Goal: Task Accomplishment & Management: Use online tool/utility

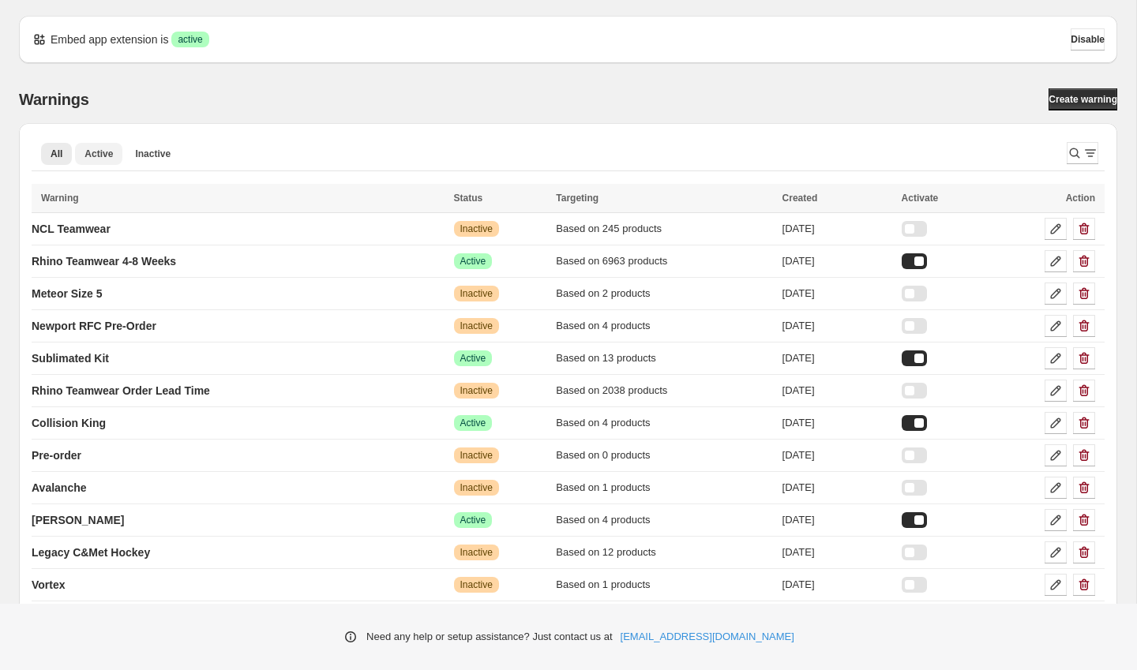
click at [92, 151] on span "Active" at bounding box center [98, 154] width 28 height 13
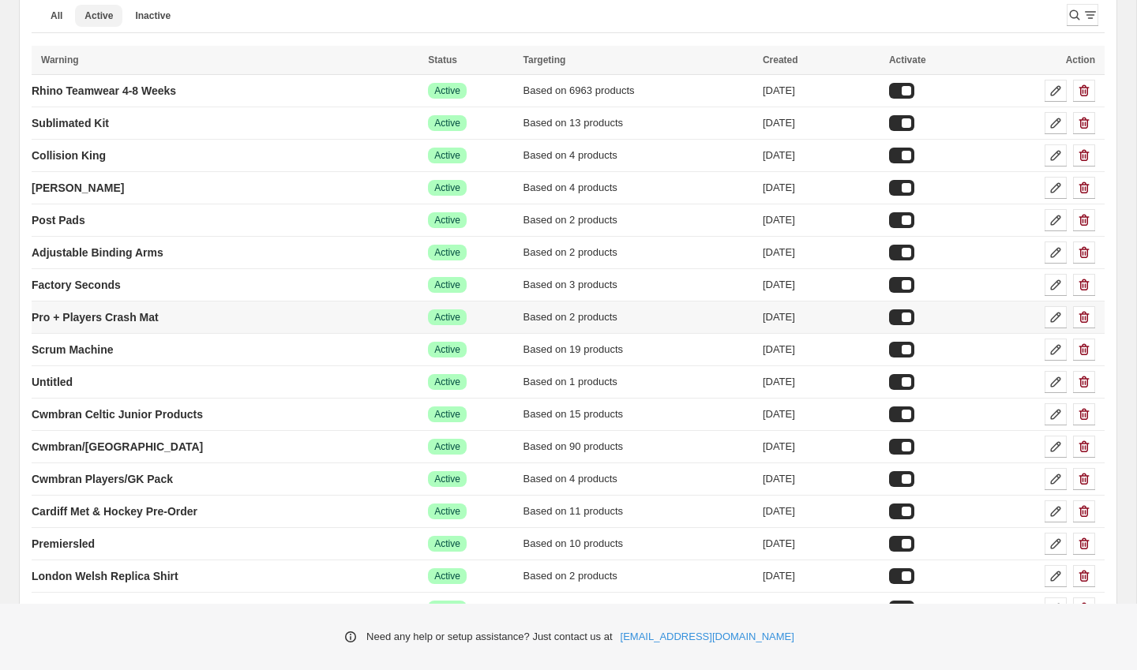
scroll to position [139, 0]
click at [73, 383] on p "Untitled" at bounding box center [52, 381] width 41 height 16
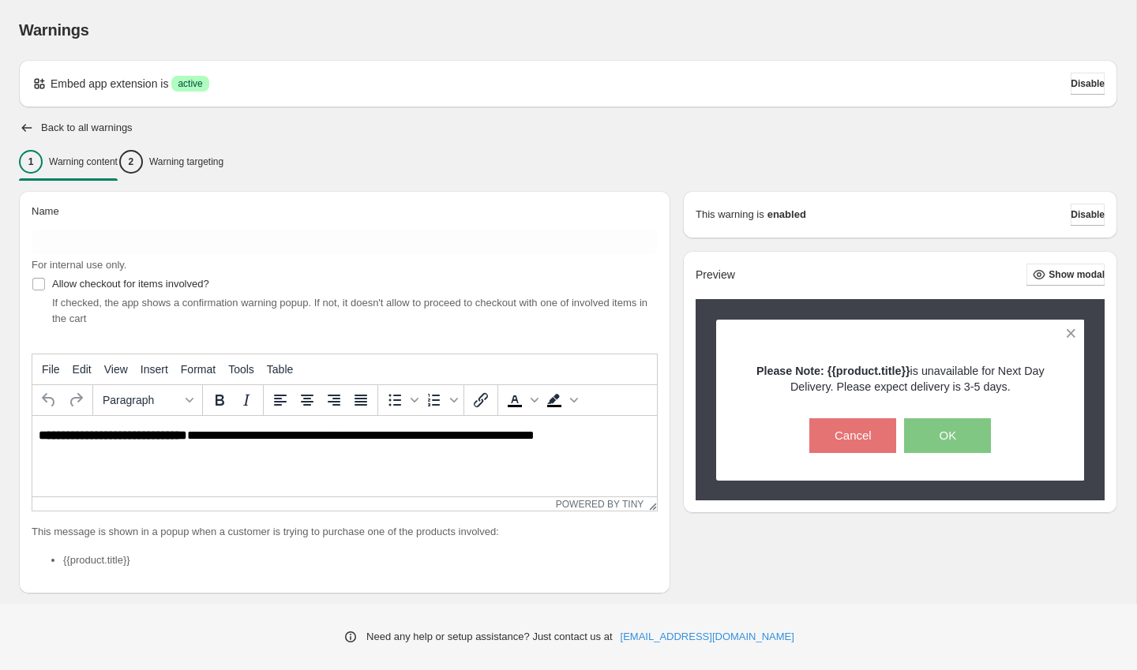
click at [24, 109] on div "Embed app extension is Success active Disable Back to all warnings 1 Warning co…" at bounding box center [568, 458] width 1098 height 796
click at [23, 118] on div "Embed app extension is Success active Disable Back to all warnings 1 Warning co…" at bounding box center [568, 458] width 1098 height 796
click at [24, 125] on icon "button" at bounding box center [27, 128] width 16 height 16
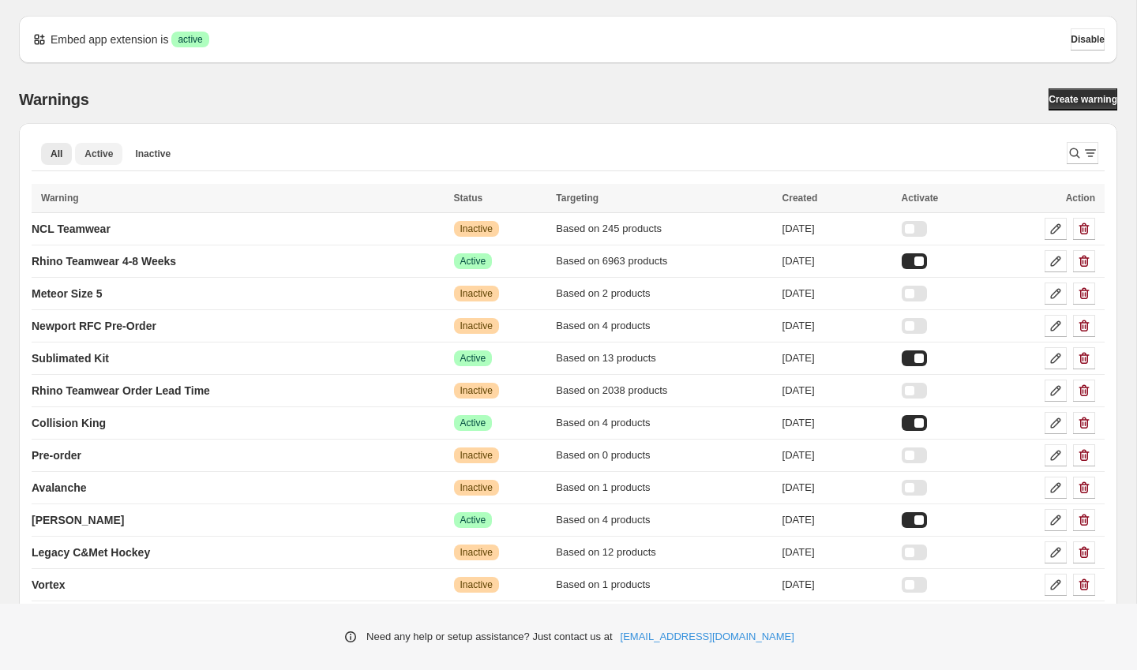
click at [88, 159] on span "Active" at bounding box center [98, 154] width 28 height 13
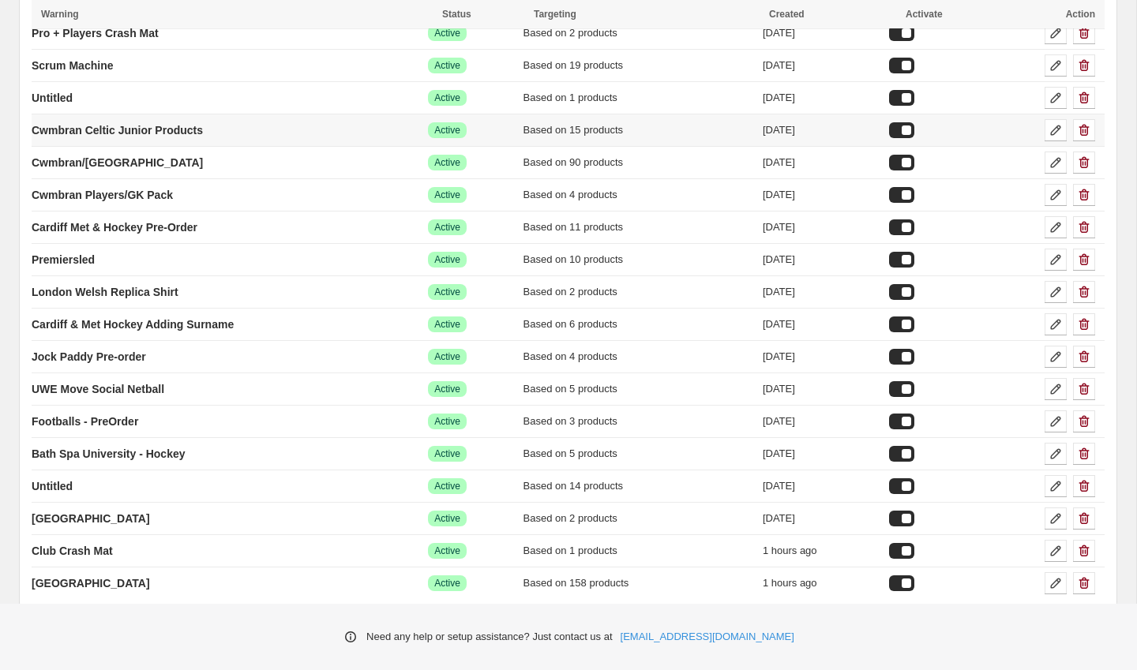
scroll to position [430, 0]
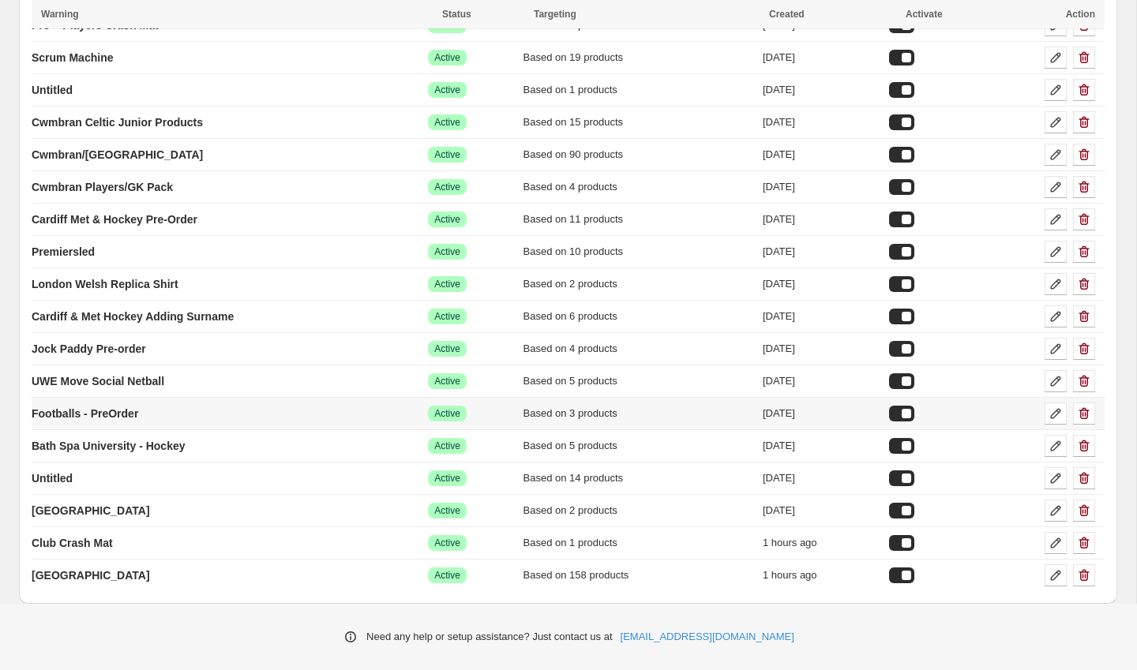
click at [913, 408] on div at bounding box center [901, 414] width 25 height 16
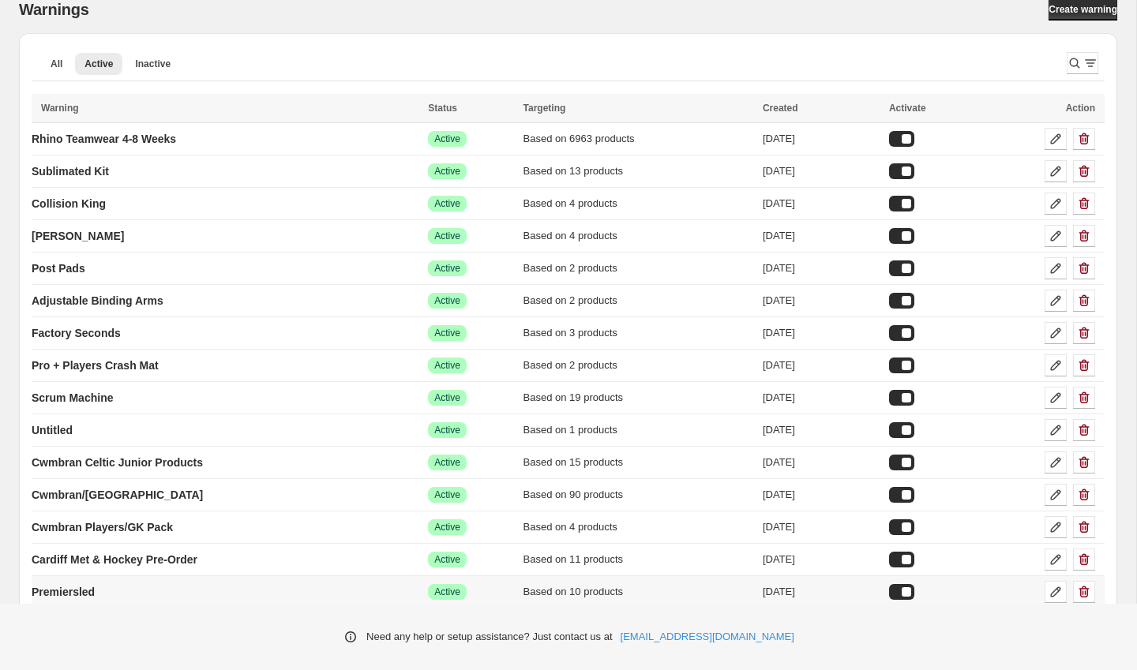
scroll to position [0, 0]
